Goal: Check status: Check status

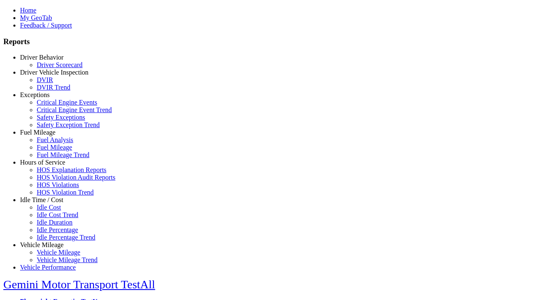
click at [48, 136] on link "Fuel Mileage" at bounding box center [37, 132] width 35 height 7
click at [54, 159] on link "Fuel Mileage Trend" at bounding box center [63, 154] width 53 height 7
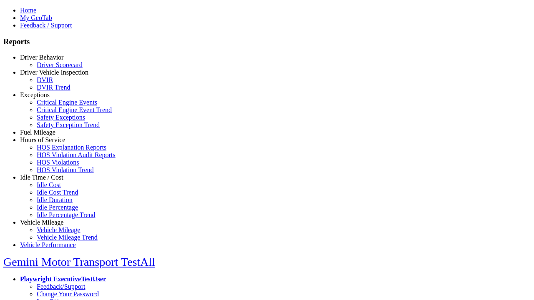
type input "**********"
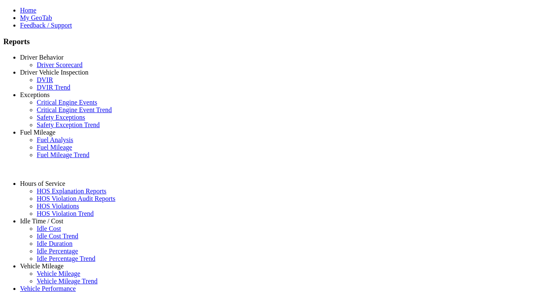
type input "**********"
